Goal: Information Seeking & Learning: Learn about a topic

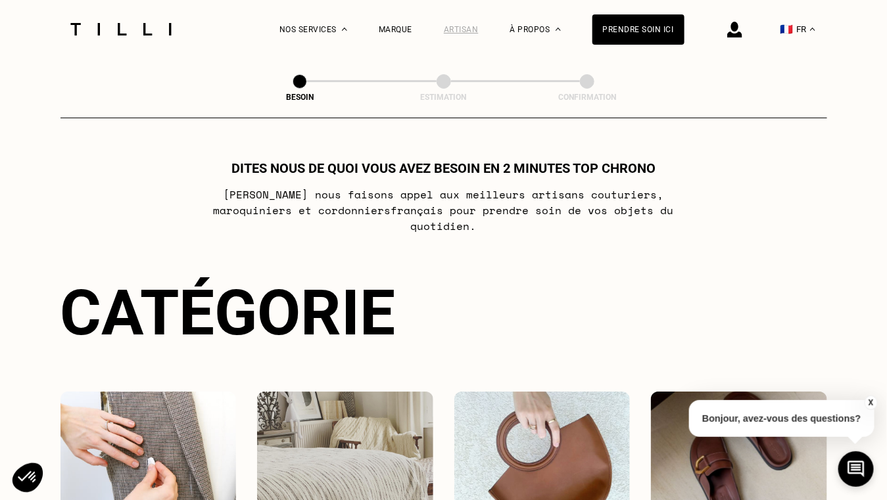
click at [479, 28] on div "Artisan" at bounding box center [461, 29] width 35 height 9
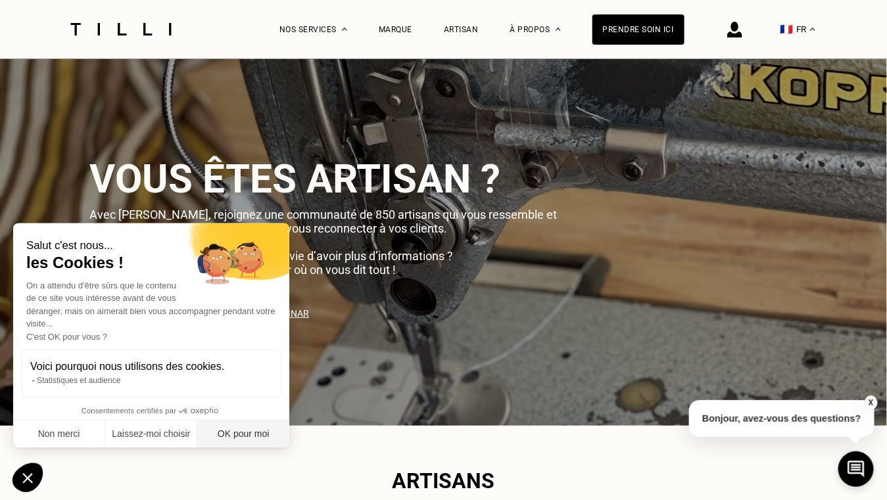
click at [255, 436] on button "OK pour moi" at bounding box center [243, 435] width 92 height 28
checkbox input "true"
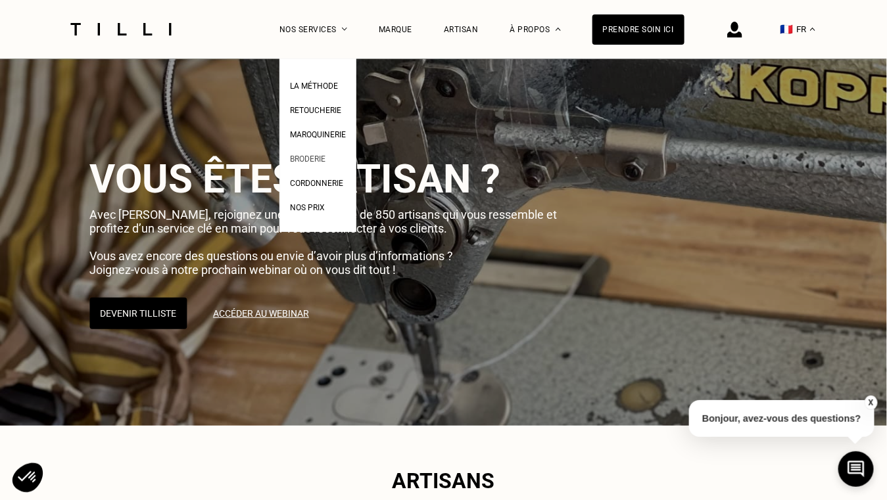
click at [325, 153] on link "Broderie" at bounding box center [307, 158] width 35 height 14
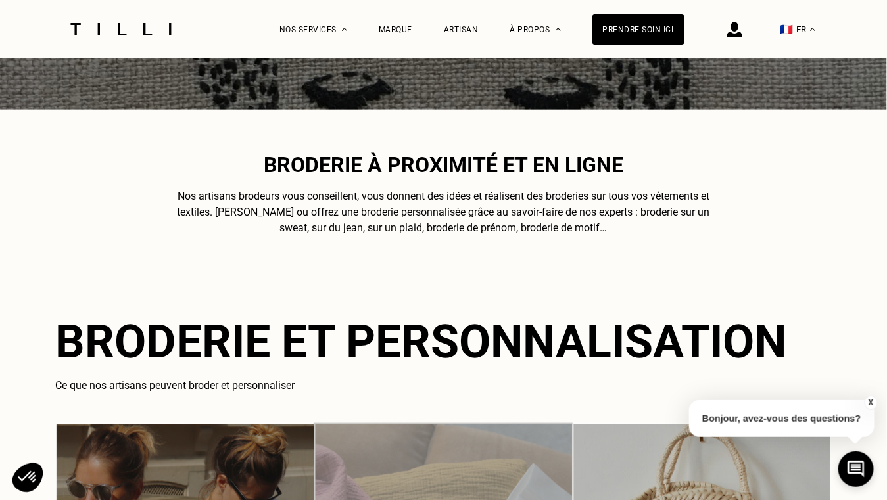
scroll to position [169, 0]
